Goal: Information Seeking & Learning: Find specific page/section

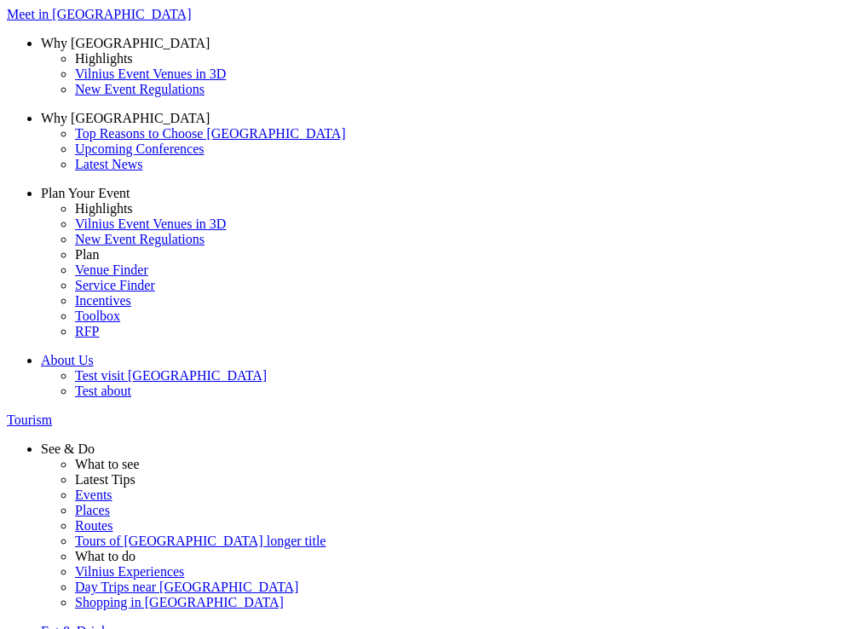
type input "r"
type input "venue"
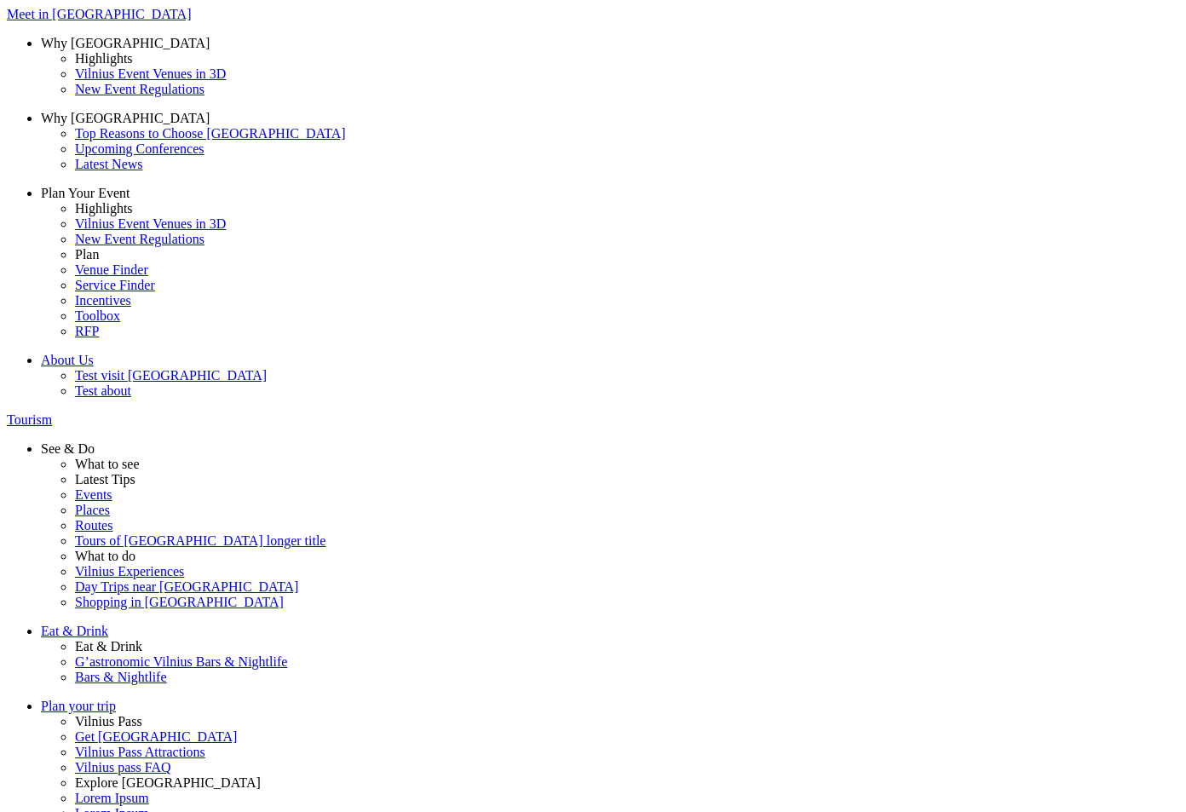
drag, startPoint x: 340, startPoint y: 181, endPoint x: 484, endPoint y: 183, distance: 144.0
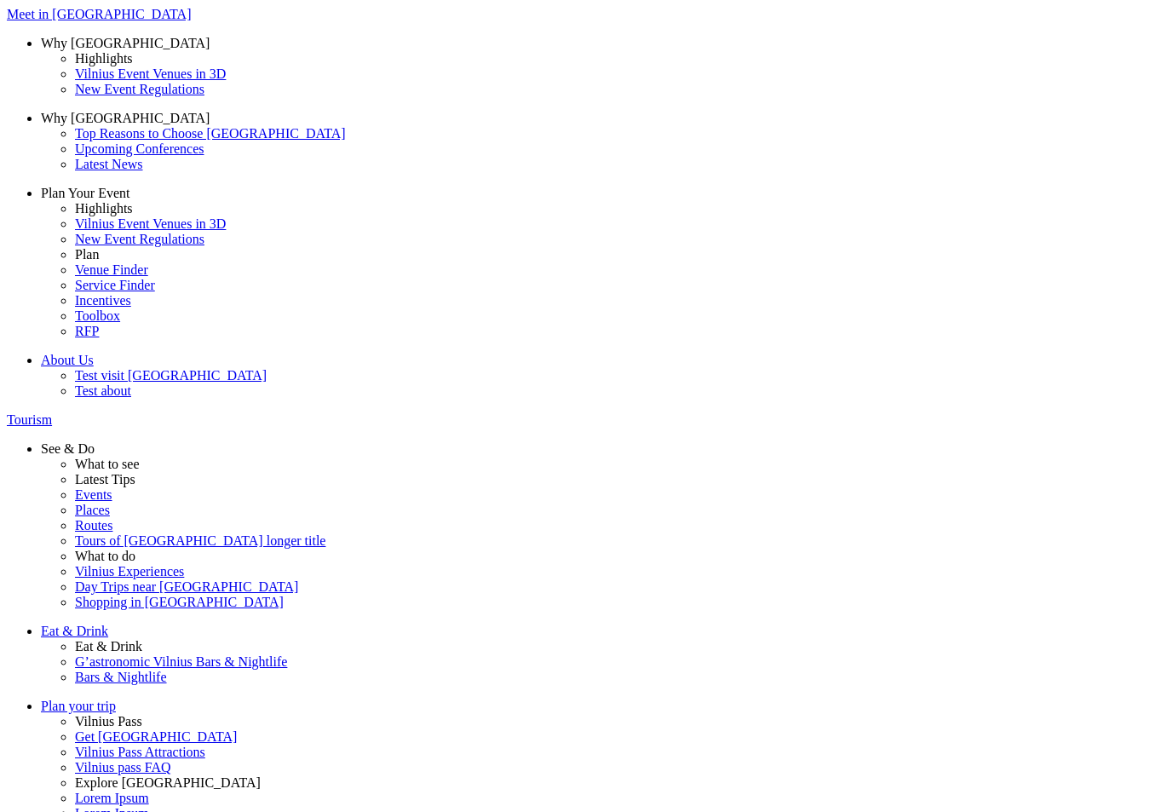
type input "finde"
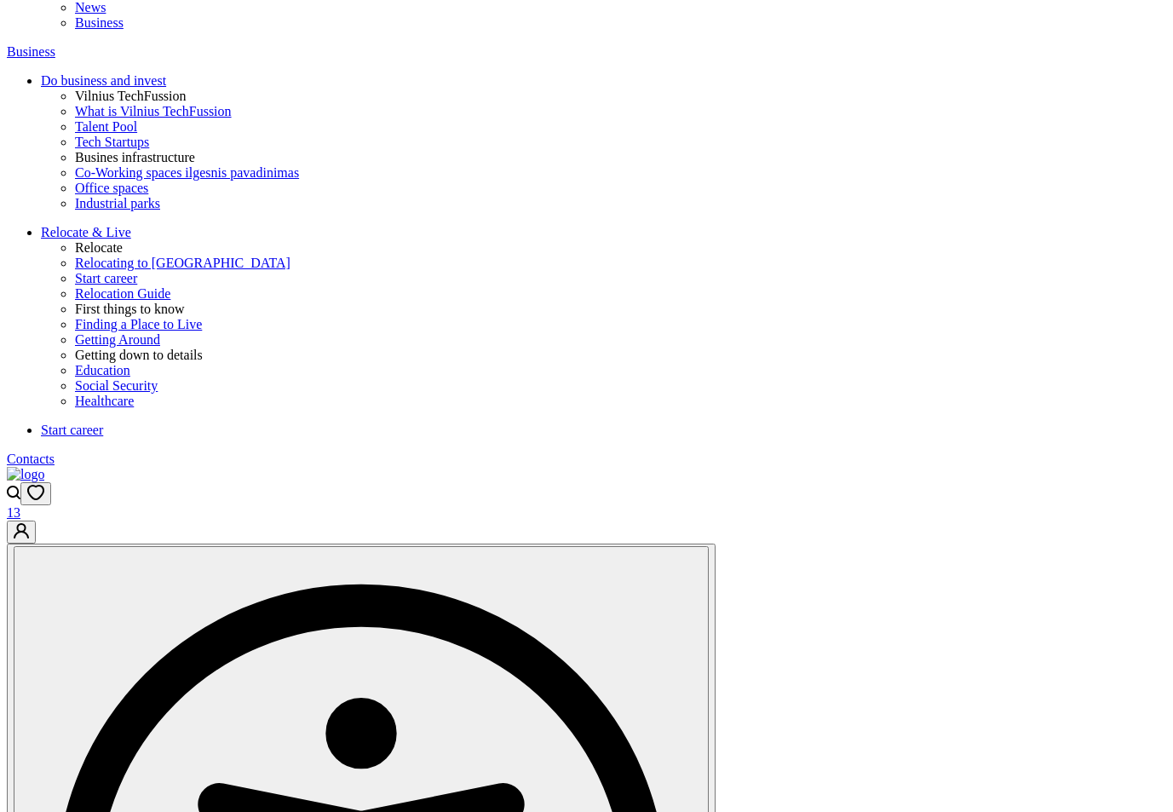
scroll to position [767, 0]
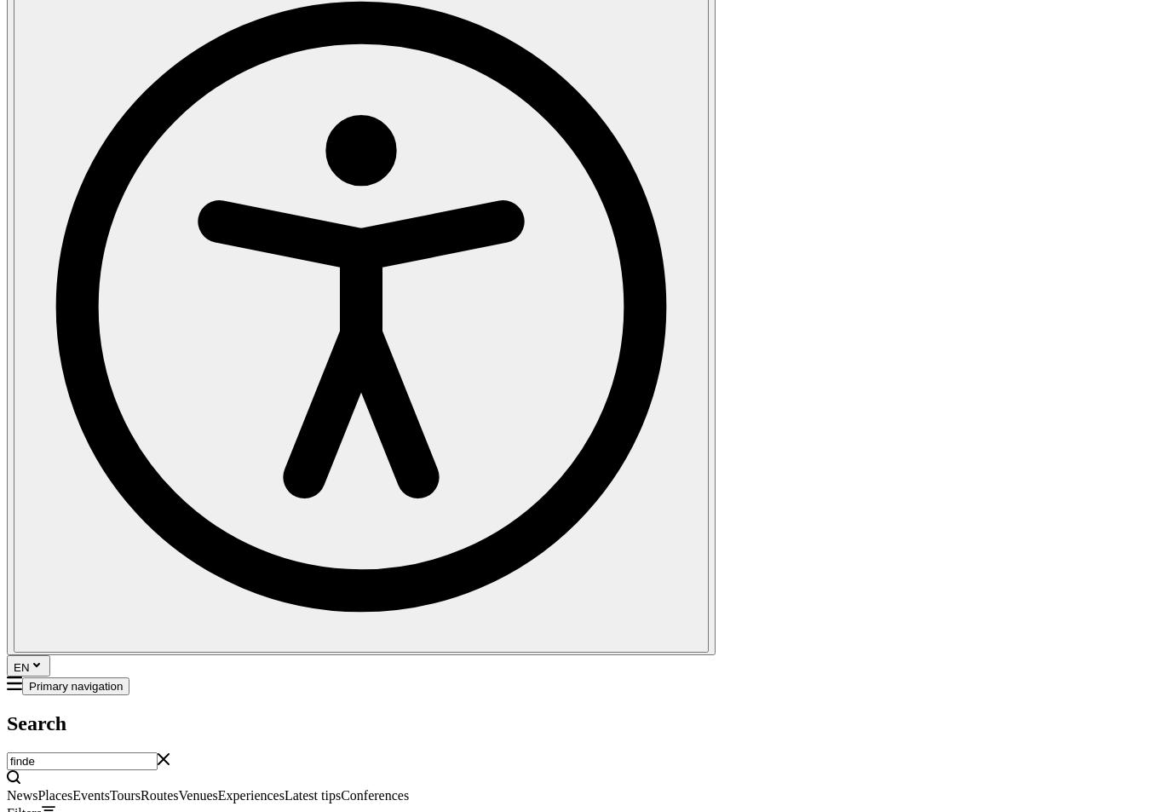
scroll to position [2045, 0]
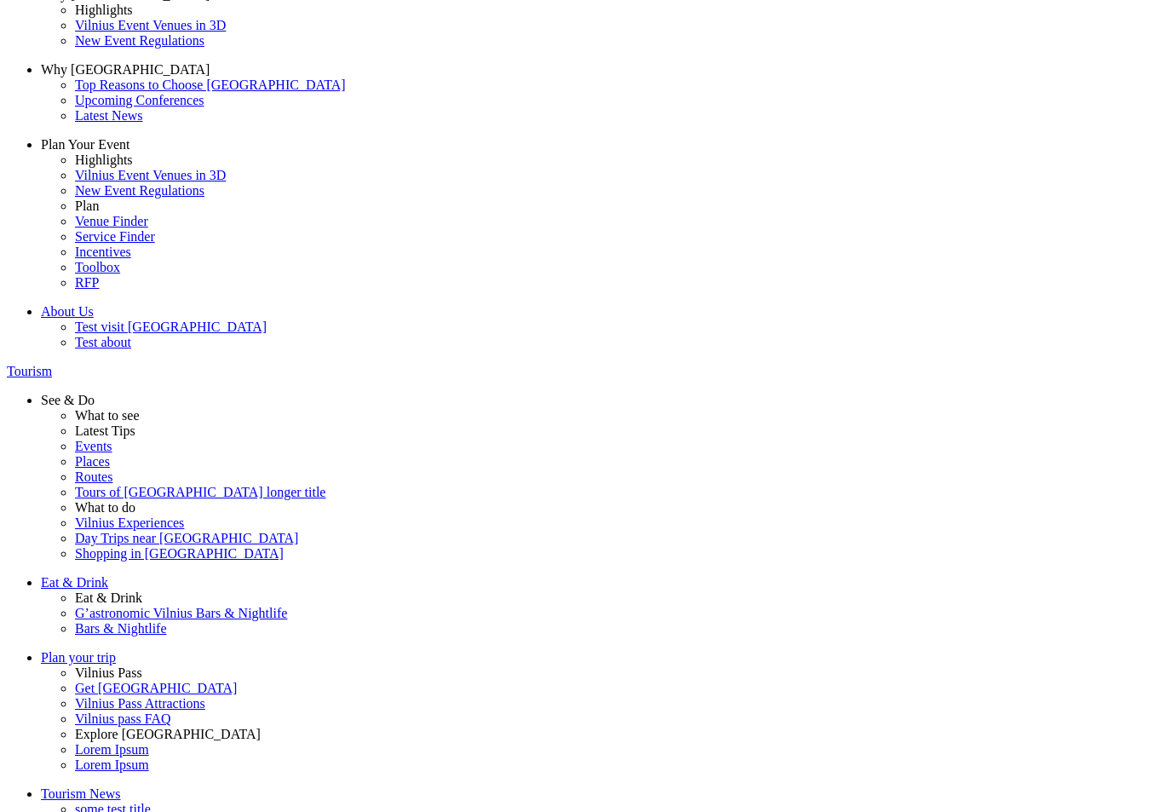
scroll to position [0, 0]
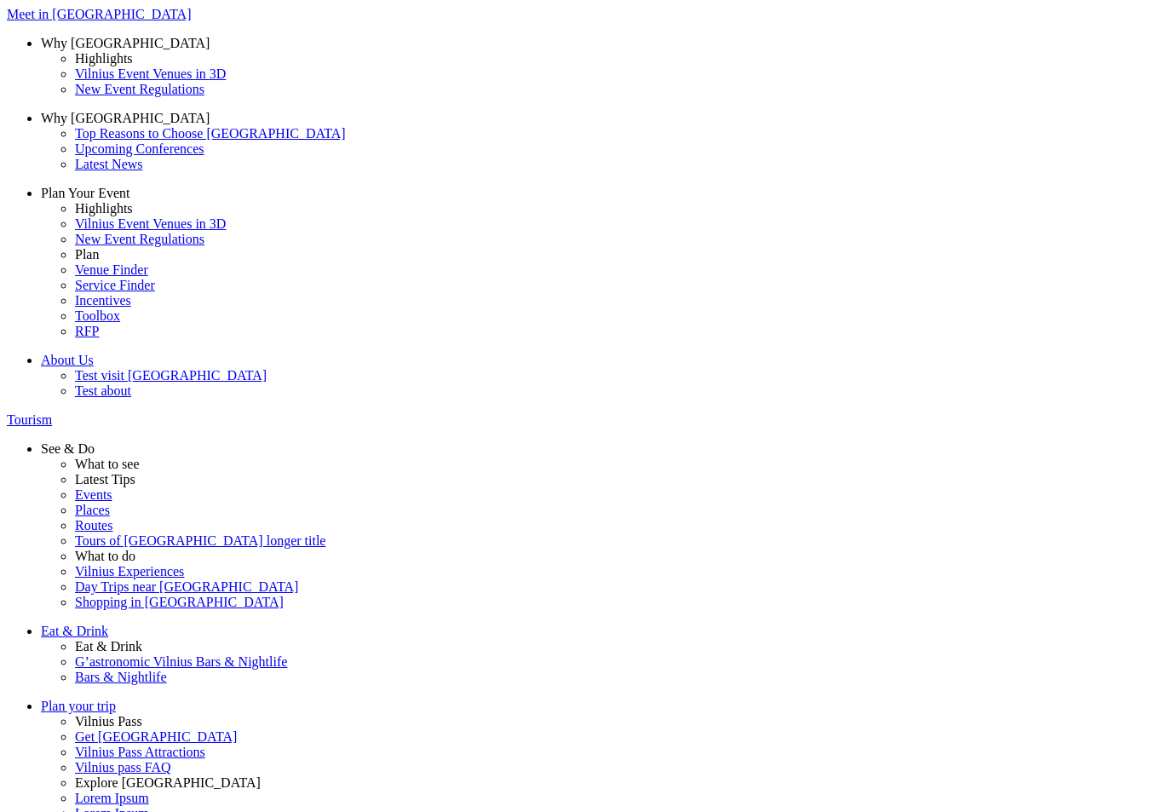
drag, startPoint x: 190, startPoint y: 176, endPoint x: -40, endPoint y: 163, distance: 230.4
type input "venue"
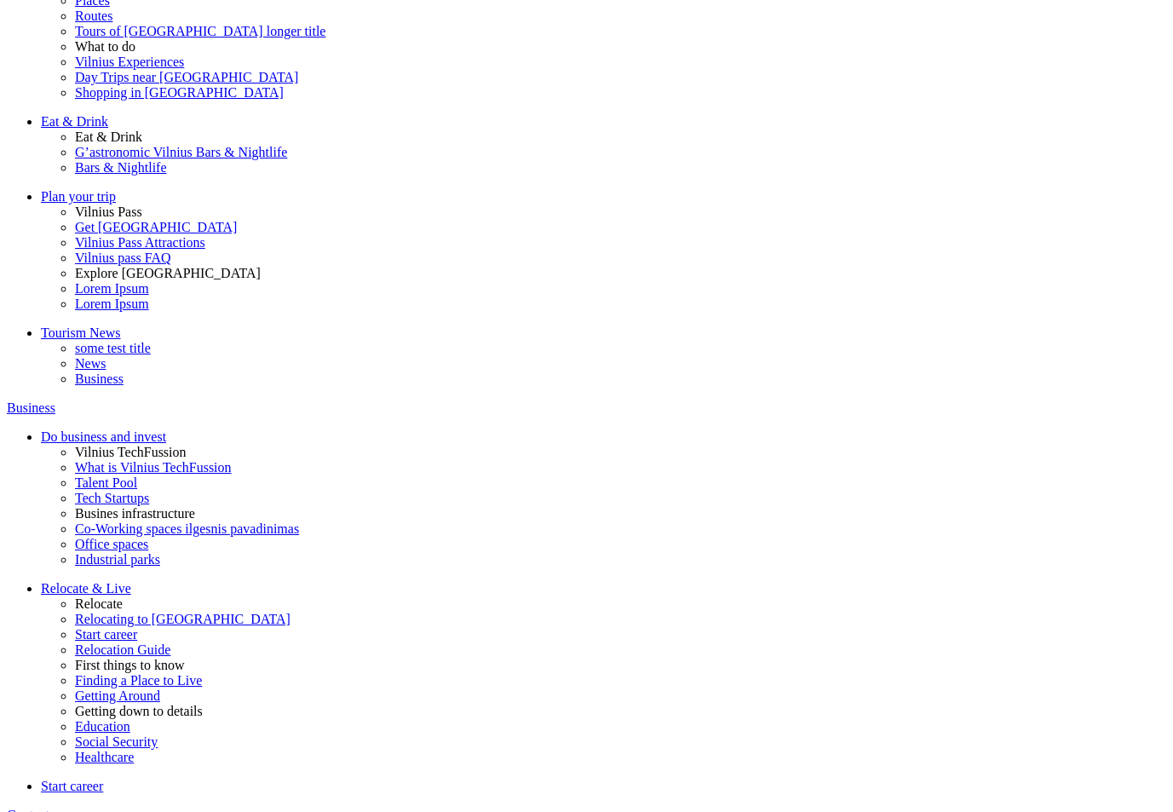
scroll to position [511, 0]
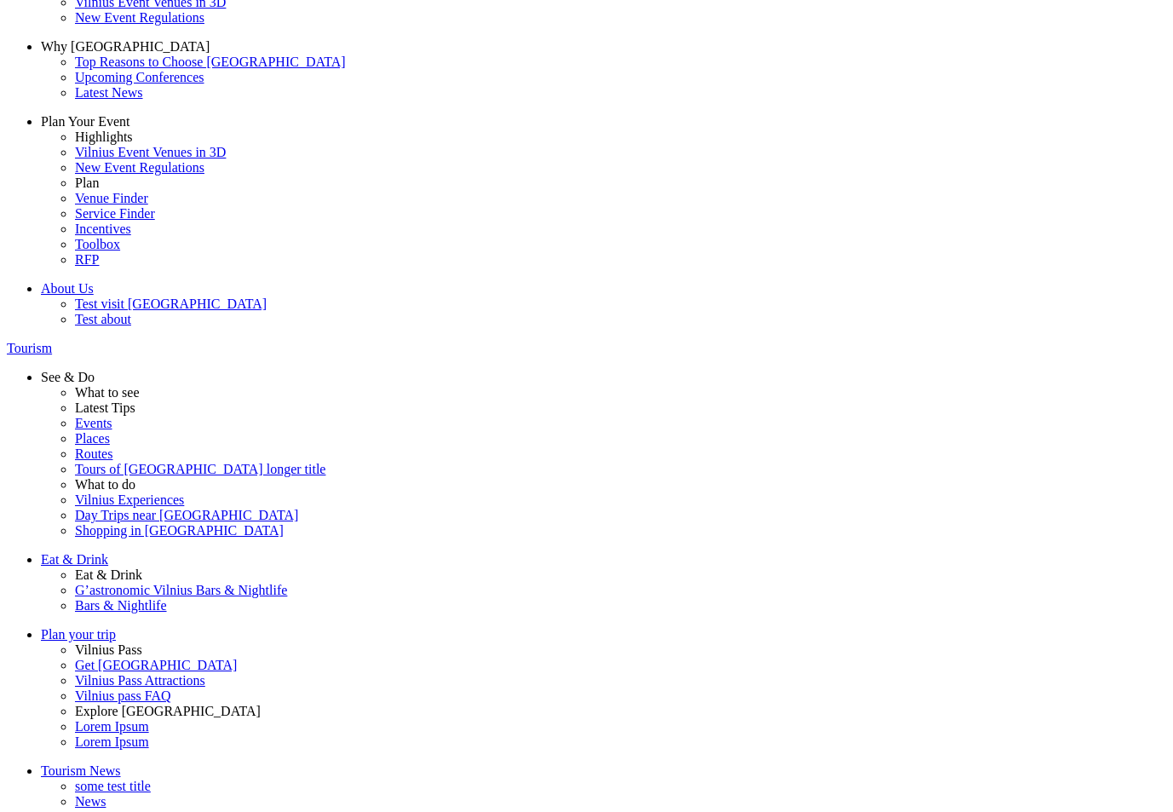
scroll to position [170, 0]
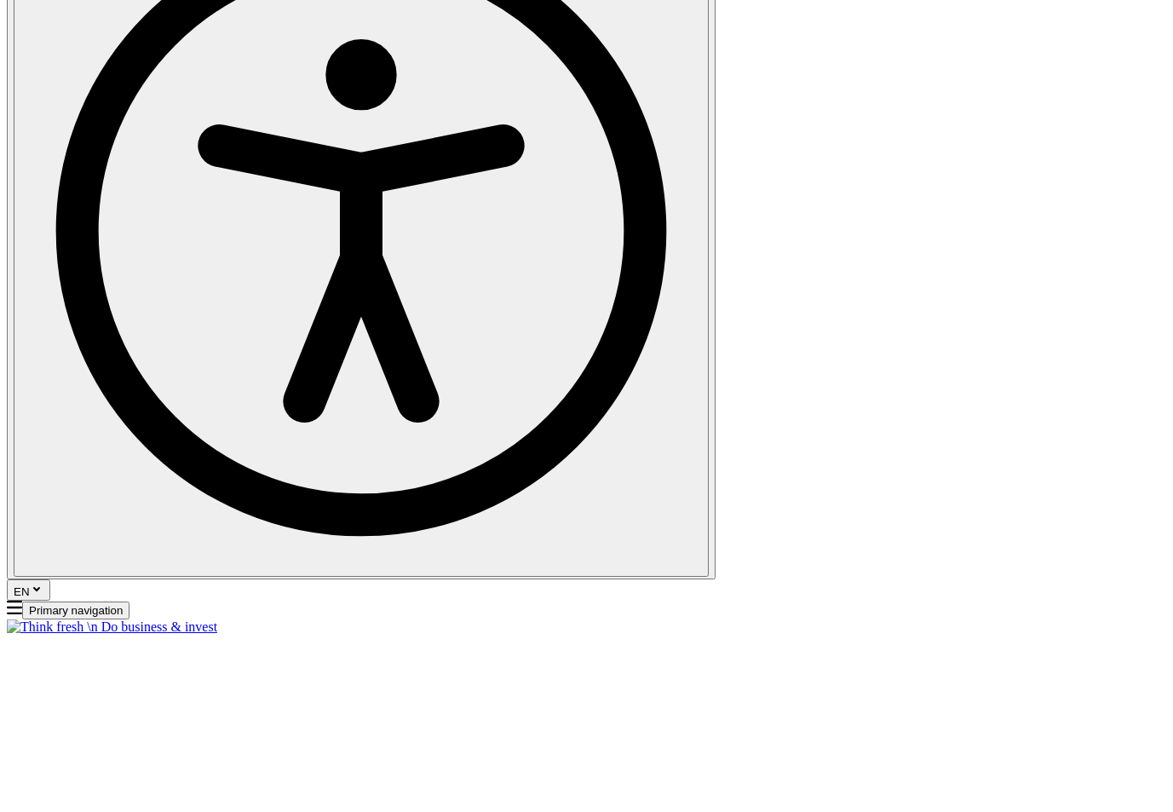
scroll to position [1874, 0]
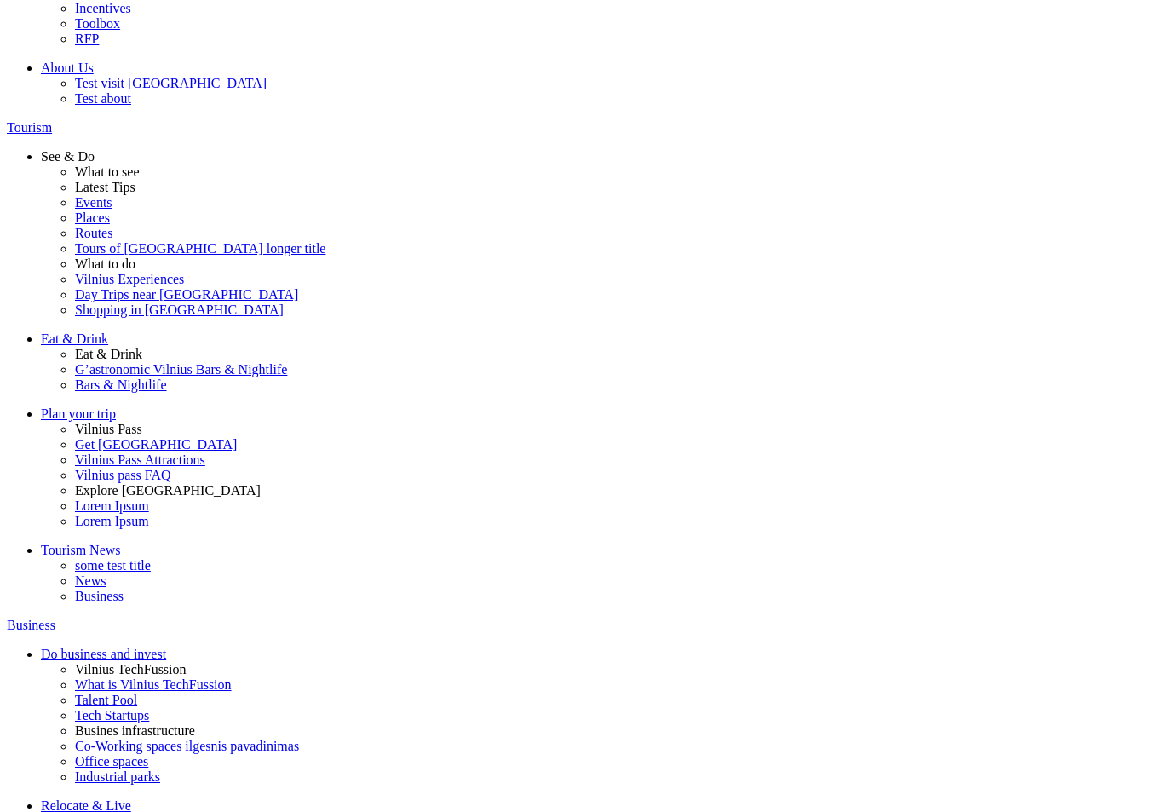
scroll to position [596, 0]
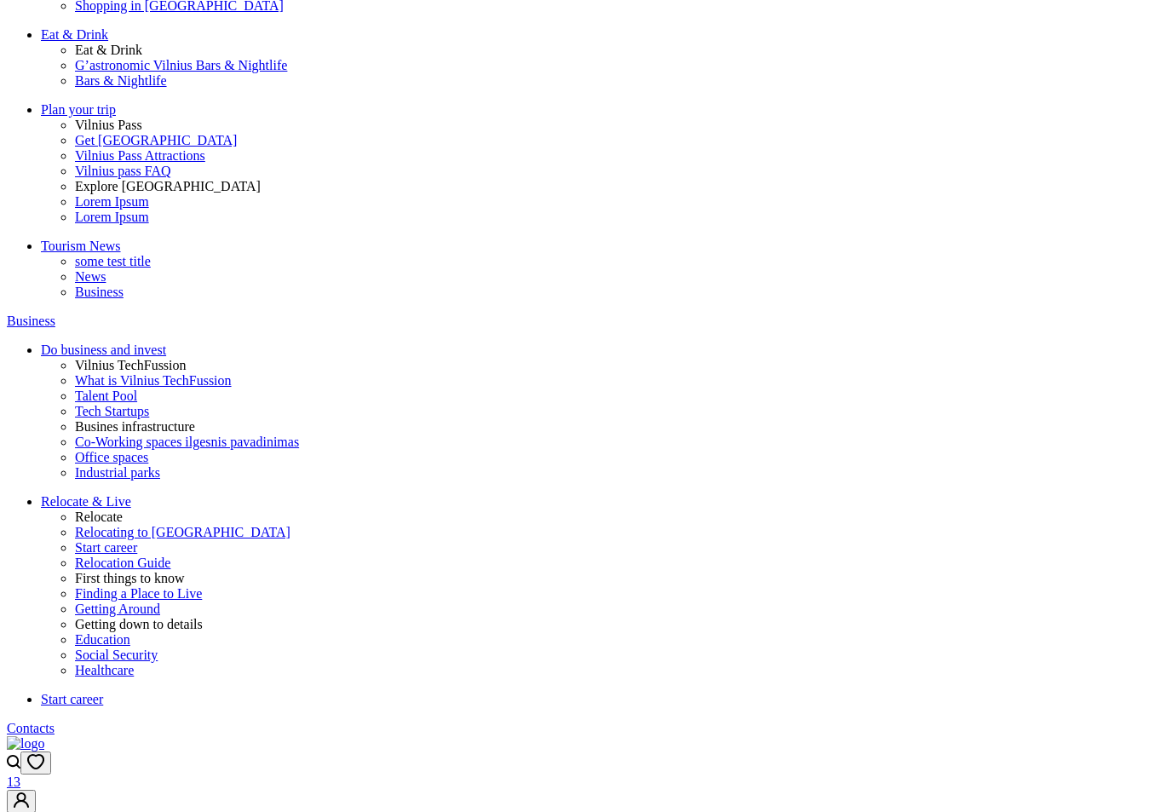
scroll to position [1874, 0]
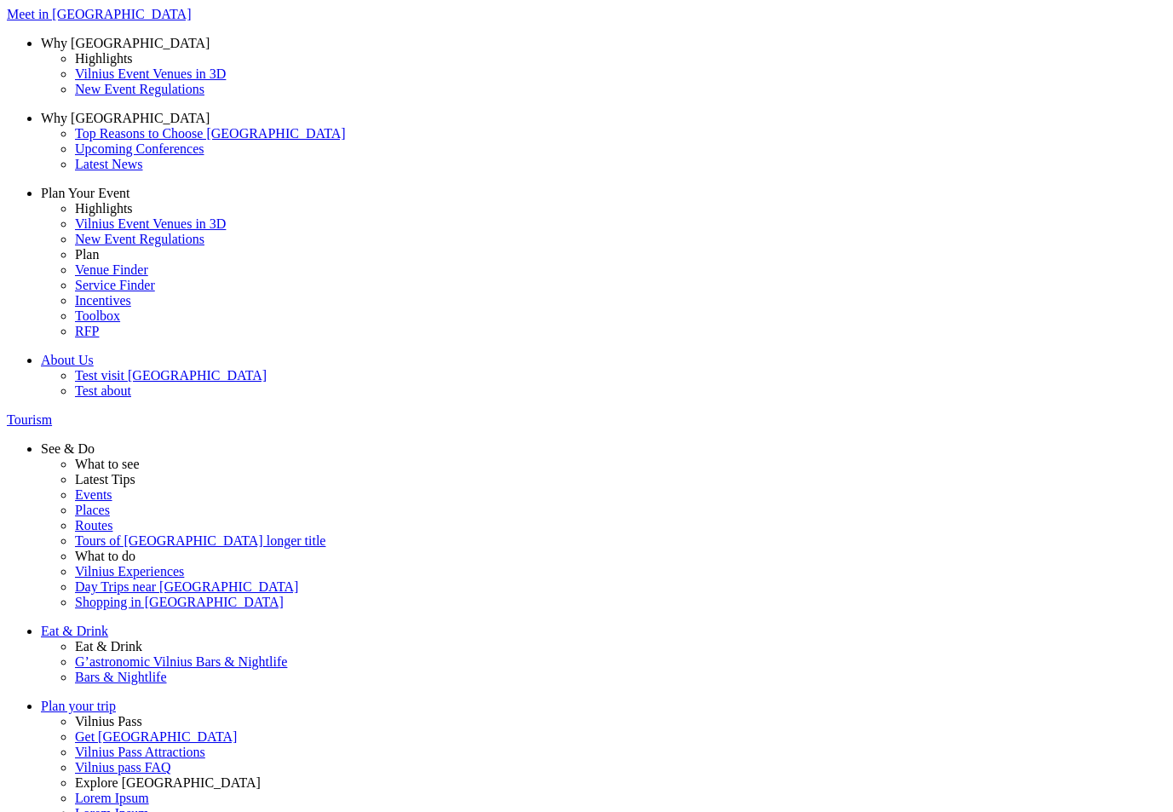
click at [0, 0] on span "[GEOGRAPHIC_DATA]" at bounding box center [0, 0] width 0 height 0
click at [0, 0] on input "[GEOGRAPHIC_DATA]" at bounding box center [0, 0] width 0 height 0
click at [0, 0] on span "[GEOGRAPHIC_DATA]" at bounding box center [0, 0] width 0 height 0
click at [0, 0] on input "[GEOGRAPHIC_DATA]" at bounding box center [0, 0] width 0 height 0
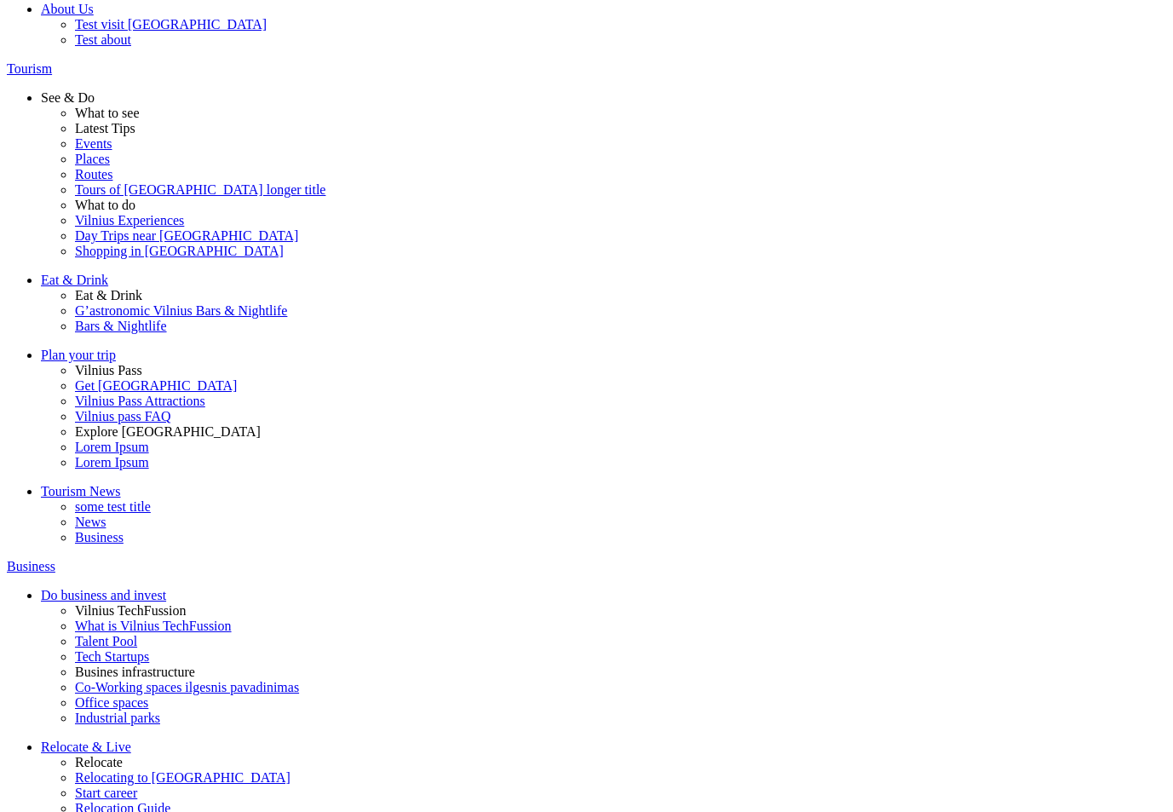
scroll to position [256, 0]
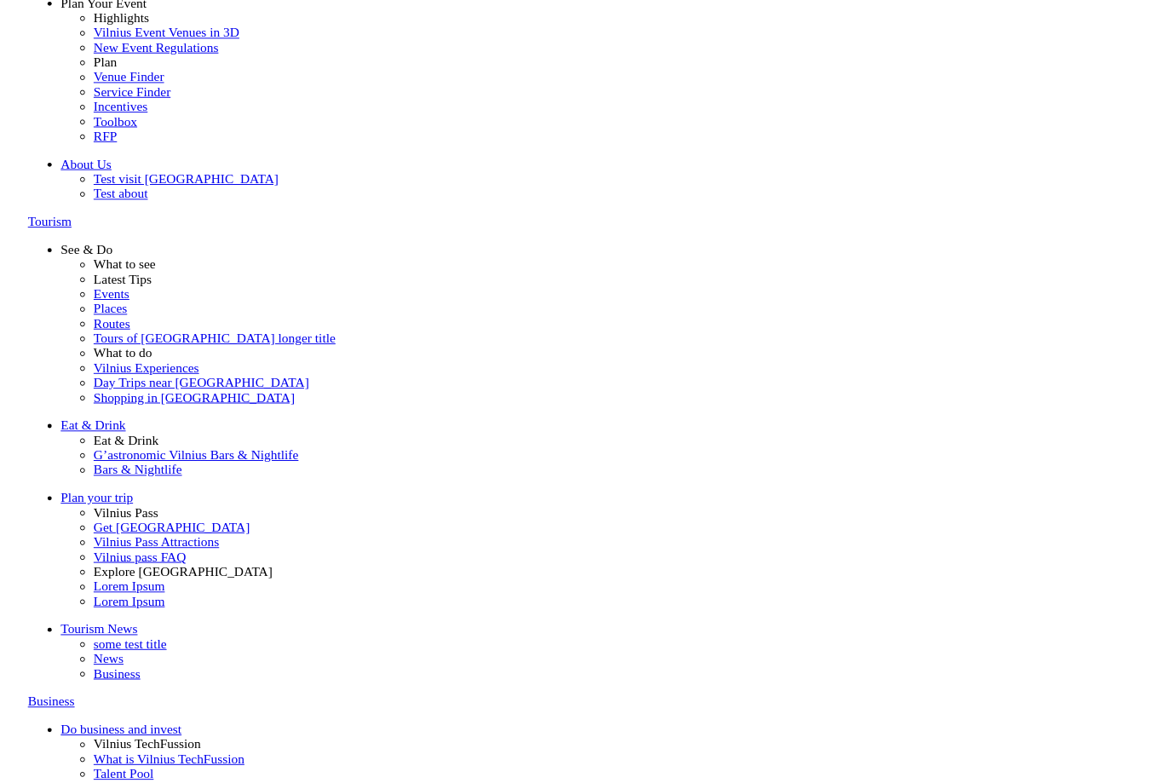
scroll to position [170, 0]
